Goal: Communication & Community: Answer question/provide support

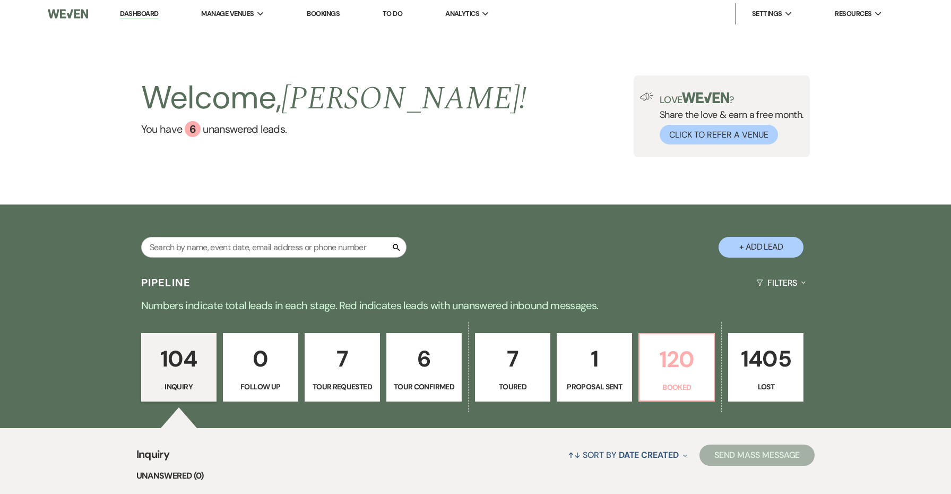
click at [665, 366] on p "120" at bounding box center [677, 359] width 62 height 36
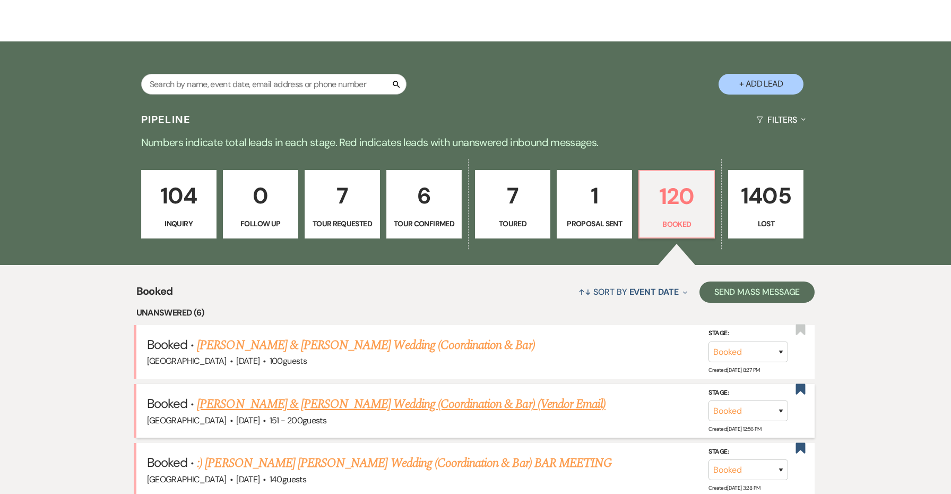
scroll to position [172, 0]
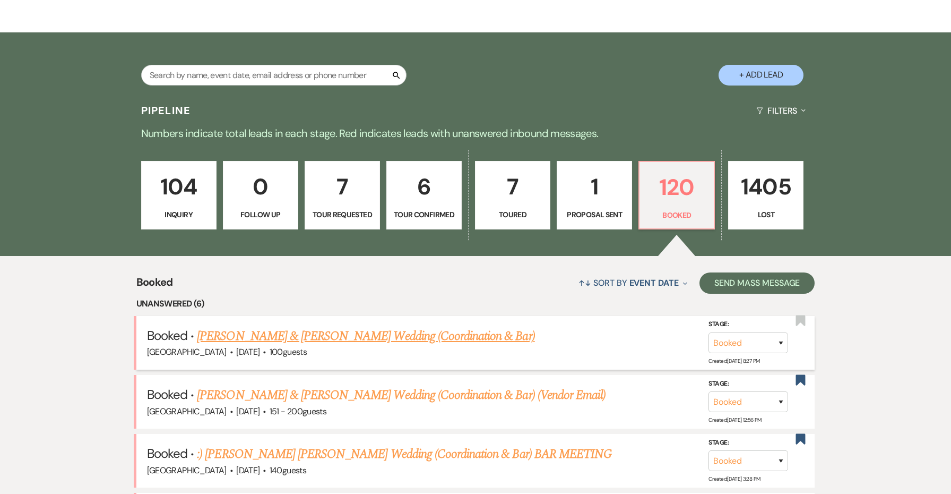
click at [486, 335] on link "[PERSON_NAME] & [PERSON_NAME] Wedding (Coordination & Bar)" at bounding box center [366, 335] width 338 height 19
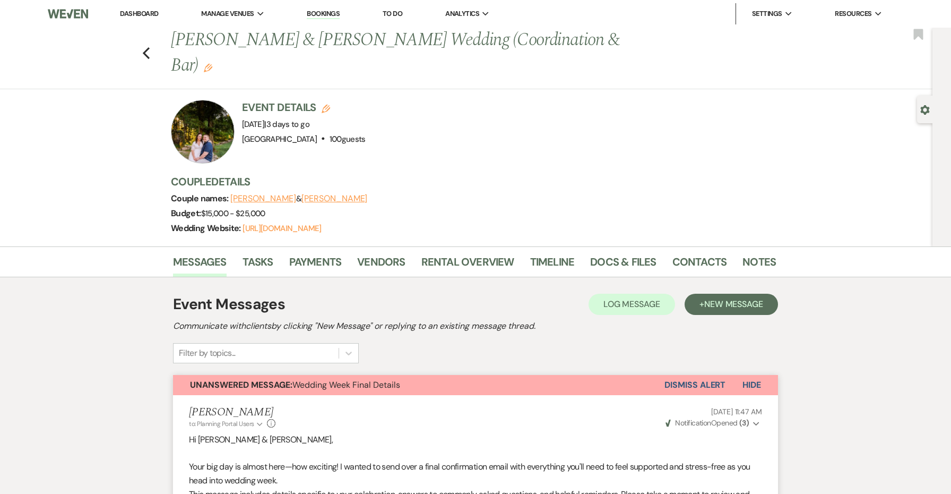
click at [659, 375] on button "Unanswered Message: Wedding Week Final Details" at bounding box center [418, 385] width 491 height 20
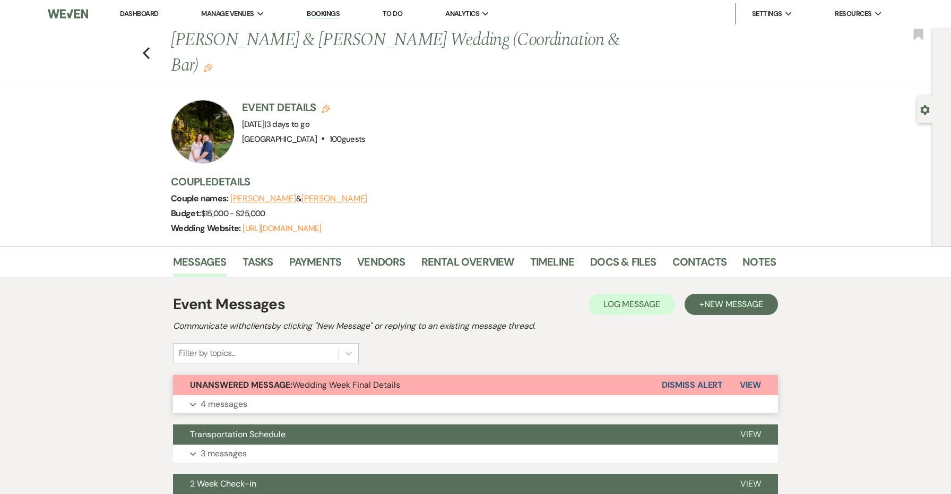
click at [703, 375] on button "Dismiss Alert" at bounding box center [692, 385] width 61 height 20
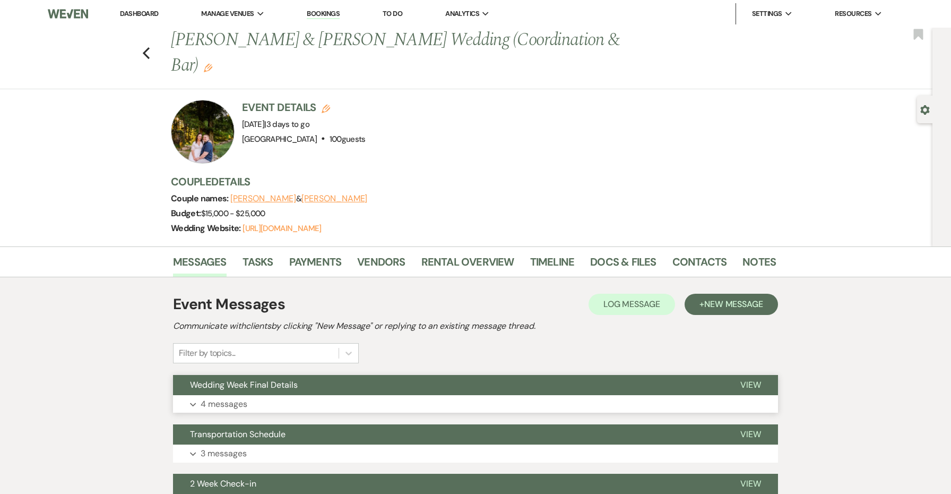
click at [608, 375] on button "Wedding Week Final Details" at bounding box center [448, 385] width 550 height 20
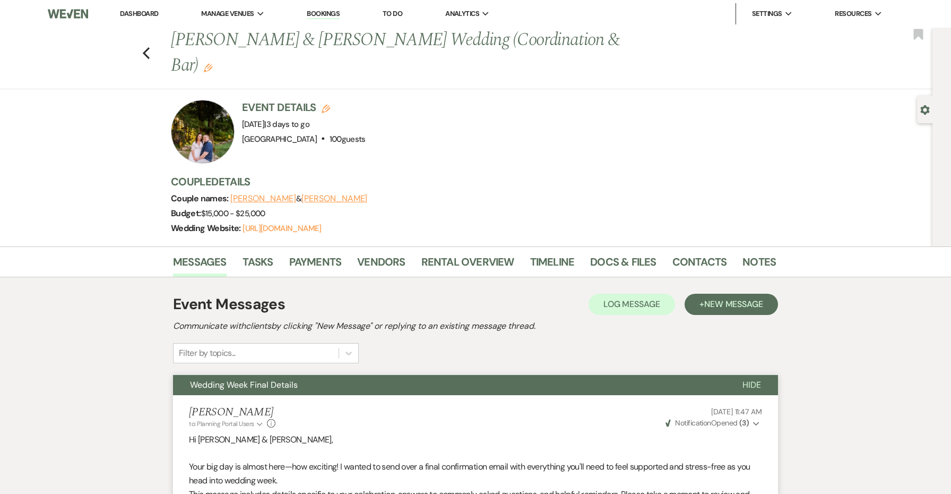
click at [531, 375] on button "Wedding Week Final Details" at bounding box center [449, 385] width 552 height 20
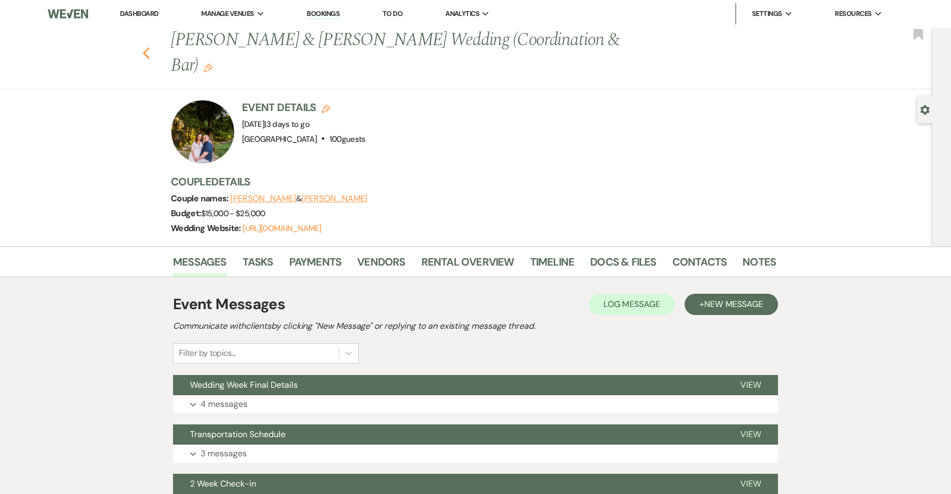
click at [145, 45] on button "Previous" at bounding box center [146, 52] width 8 height 15
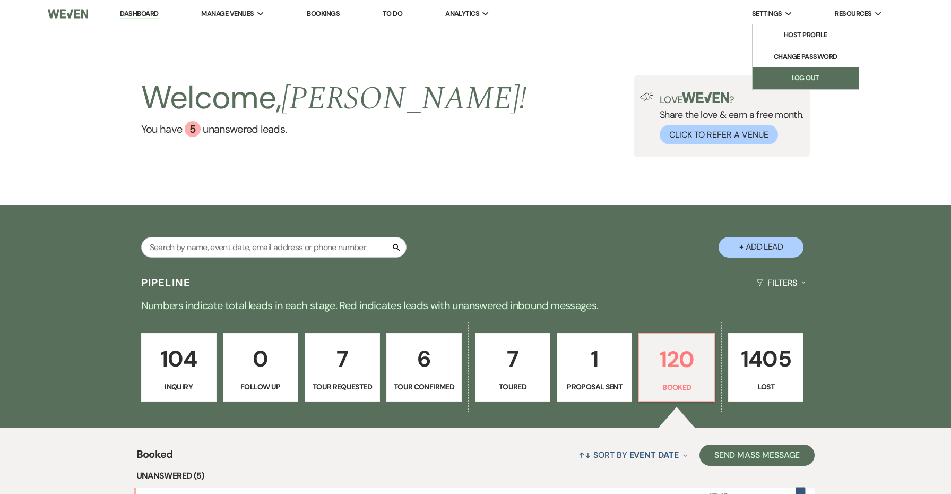
click at [797, 79] on link "Log Out" at bounding box center [806, 77] width 106 height 21
